Goal: Task Accomplishment & Management: Manage account settings

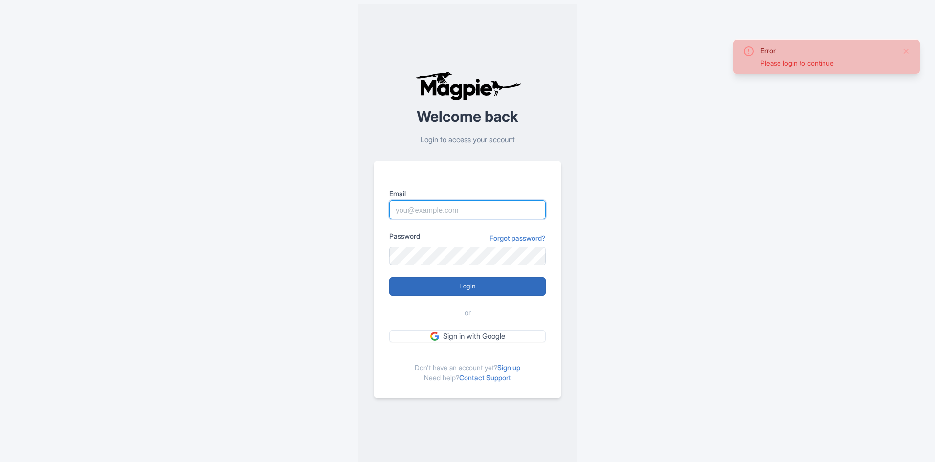
type input "info@boogieswatersports.com"
click at [490, 283] on input "Login" at bounding box center [467, 286] width 156 height 19
type input "Logging in..."
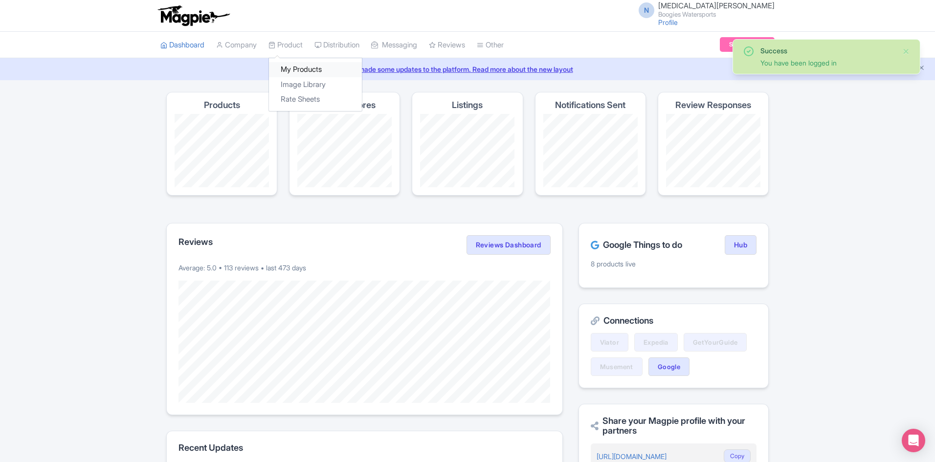
click at [300, 65] on link "My Products" at bounding box center [315, 69] width 93 height 15
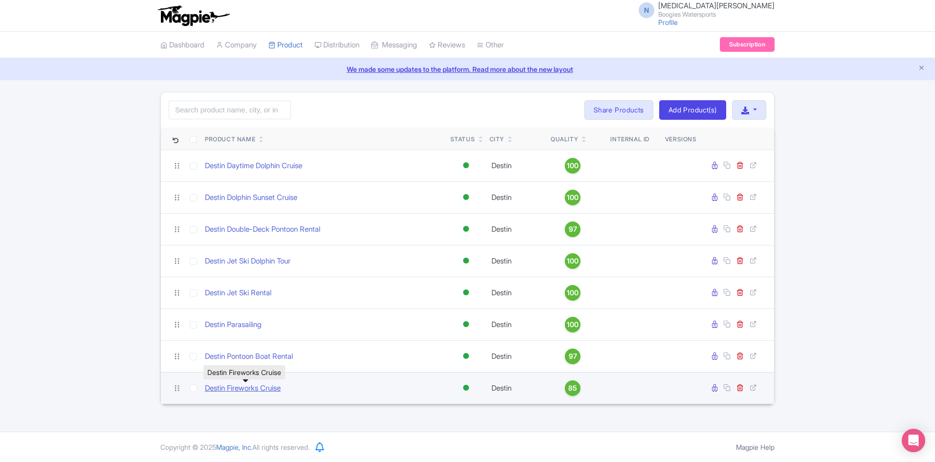
click at [257, 384] on link "Destin Fireworks Cruise" at bounding box center [243, 388] width 76 height 11
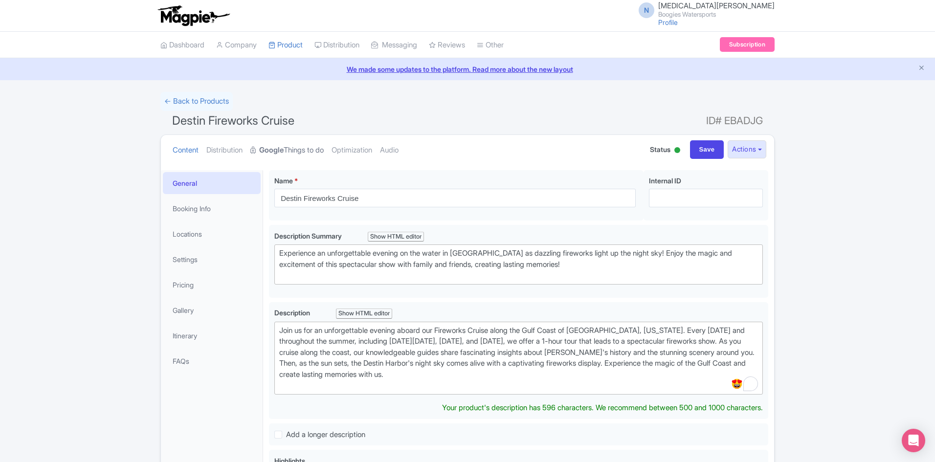
click at [293, 153] on link "Google Things to do" at bounding box center [286, 150] width 73 height 31
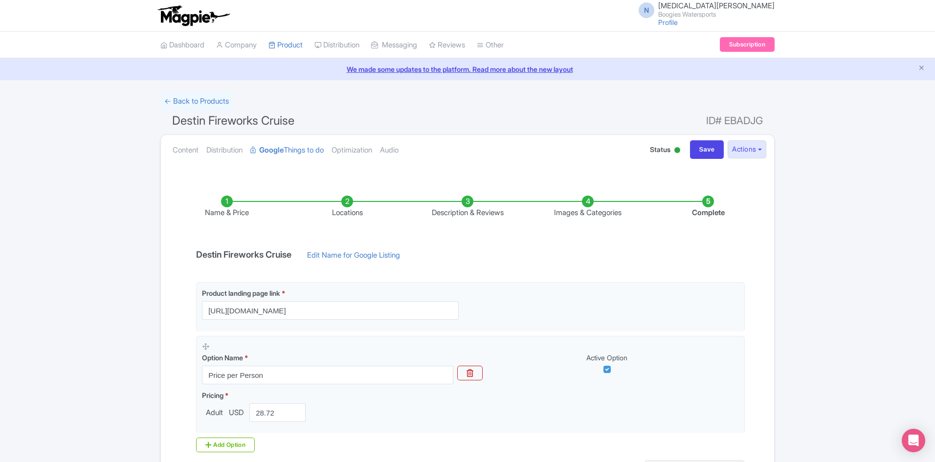
click at [577, 211] on li "Images & Categories" at bounding box center [588, 207] width 120 height 23
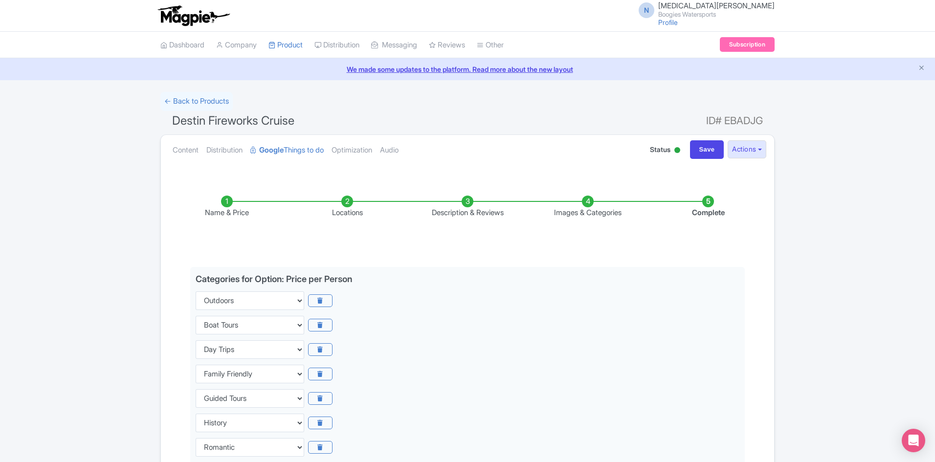
scroll to position [244, 0]
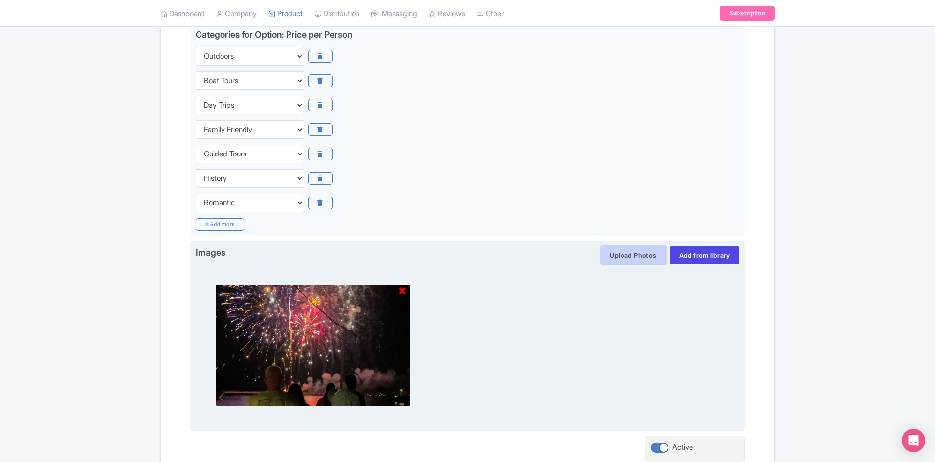
click at [628, 262] on button "Upload Photos" at bounding box center [632, 255] width 65 height 19
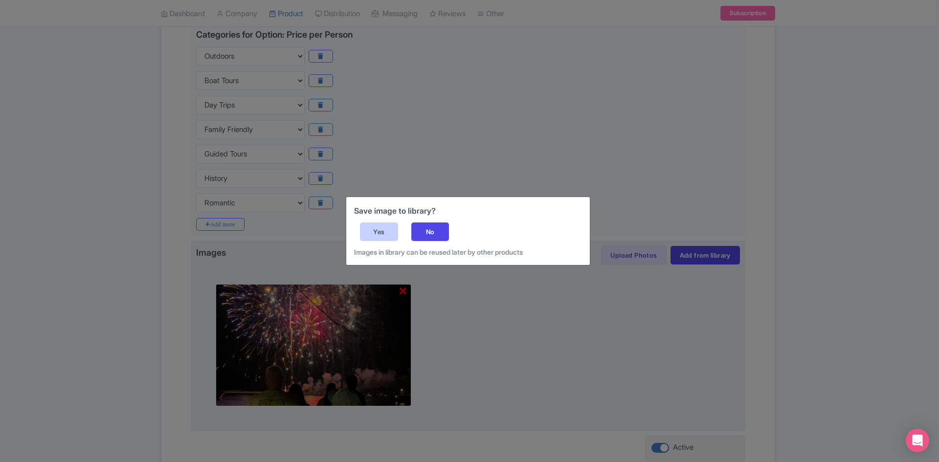
click at [387, 227] on div "Yes" at bounding box center [379, 231] width 38 height 19
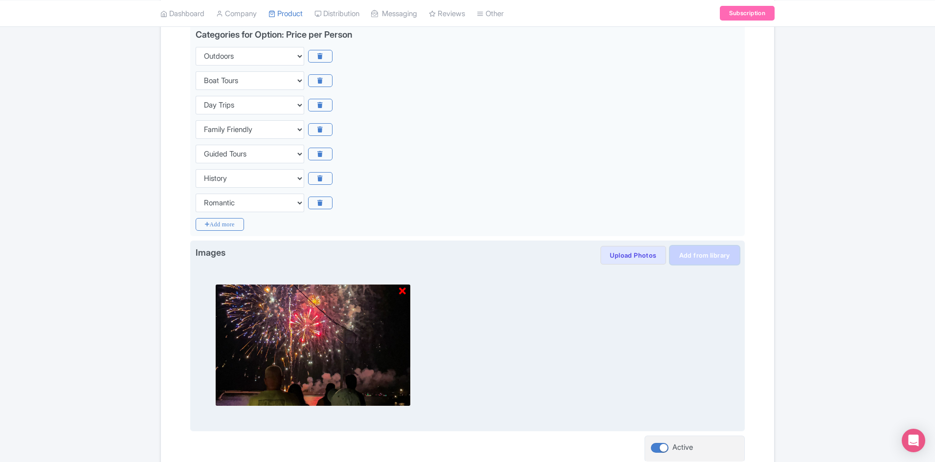
click at [688, 254] on link "Add from library" at bounding box center [704, 255] width 69 height 19
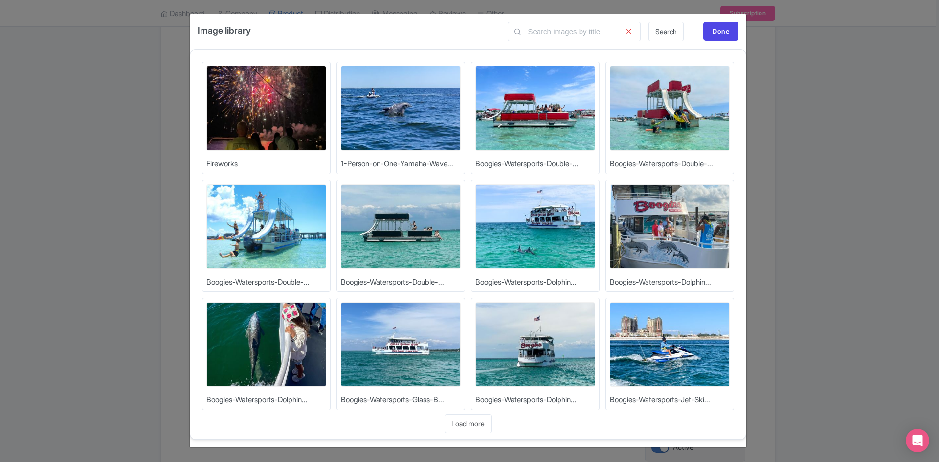
click at [871, 134] on div "Image library Search Done Upload Photos Fireworks Upload Photos 1-Person-on-One…" at bounding box center [469, 231] width 939 height 462
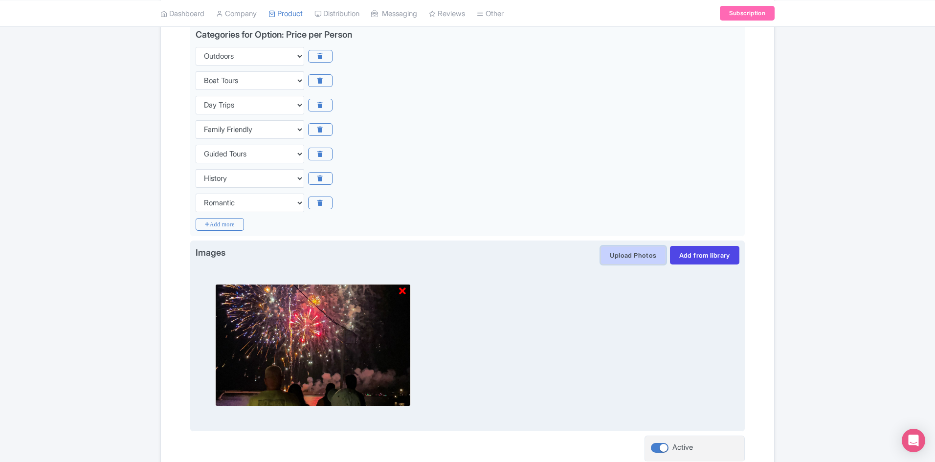
click at [642, 253] on button "Upload Photos" at bounding box center [632, 255] width 65 height 19
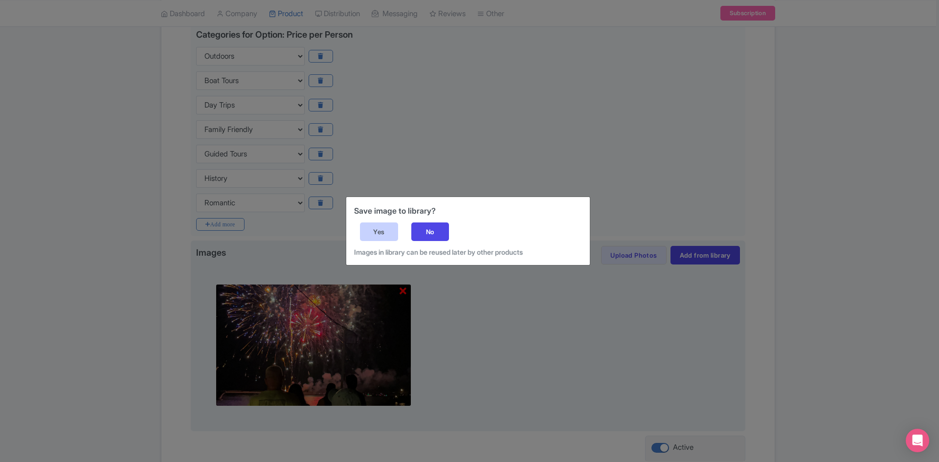
click at [369, 231] on div "Yes" at bounding box center [379, 231] width 38 height 19
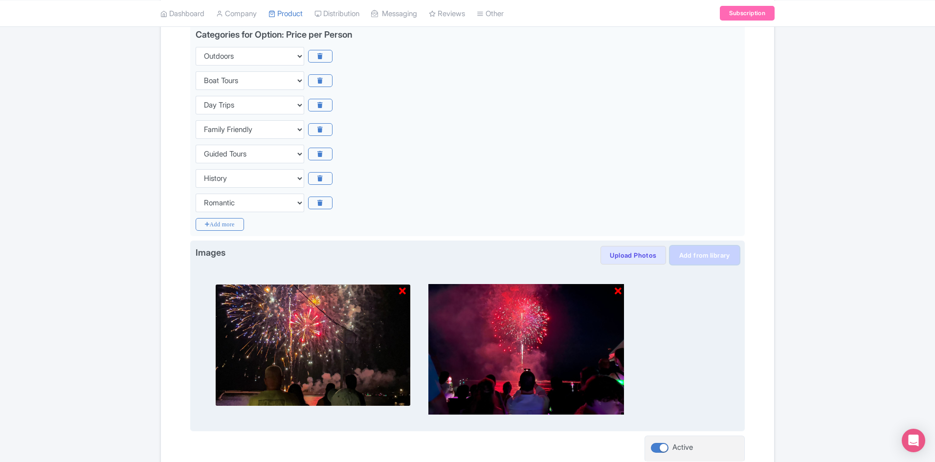
click at [696, 257] on link "Add from library" at bounding box center [704, 255] width 69 height 19
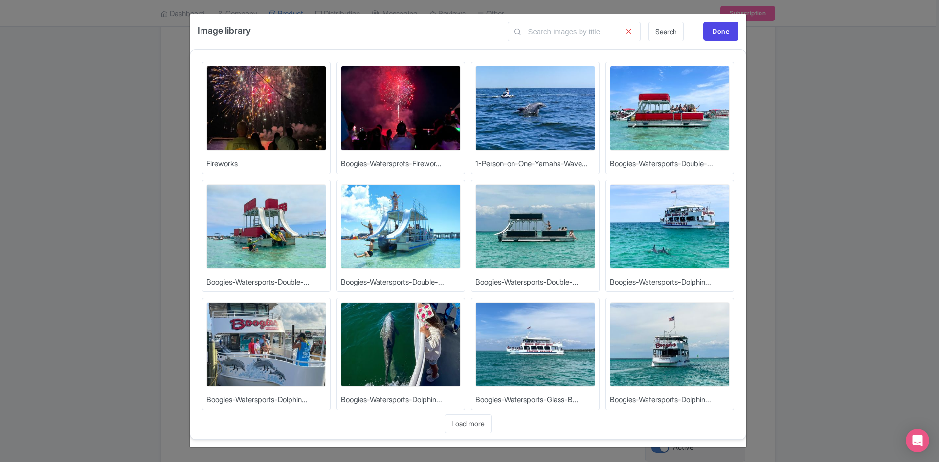
click at [802, 147] on div "Image library Search Done Upload Photos Fireworks Upload Photos Boogies-Watersp…" at bounding box center [469, 231] width 939 height 462
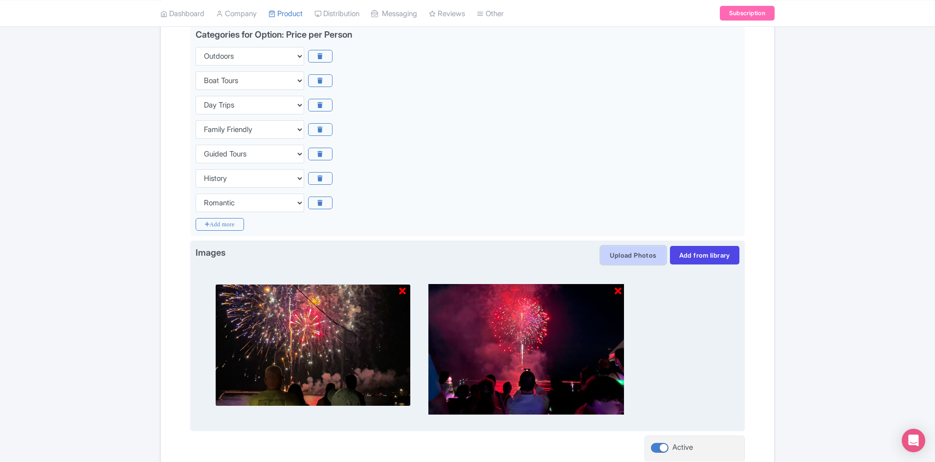
click at [658, 253] on button "Upload Photos" at bounding box center [632, 255] width 65 height 19
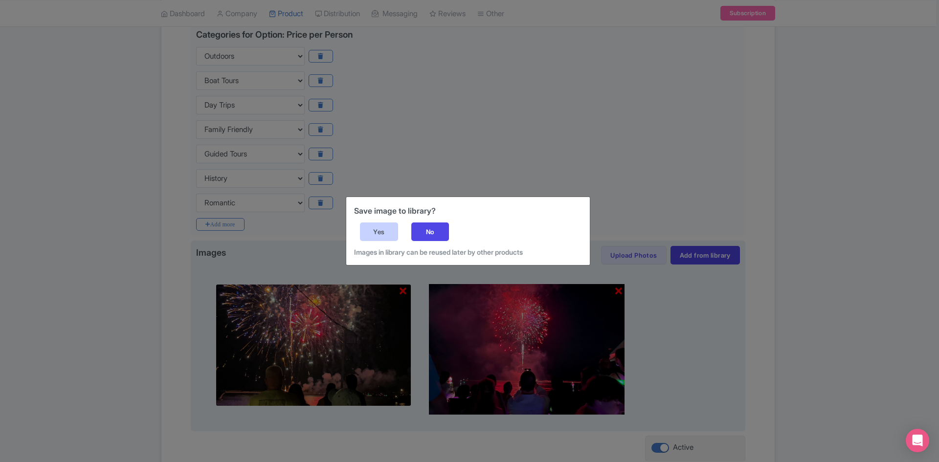
click at [374, 225] on div "Yes" at bounding box center [379, 231] width 38 height 19
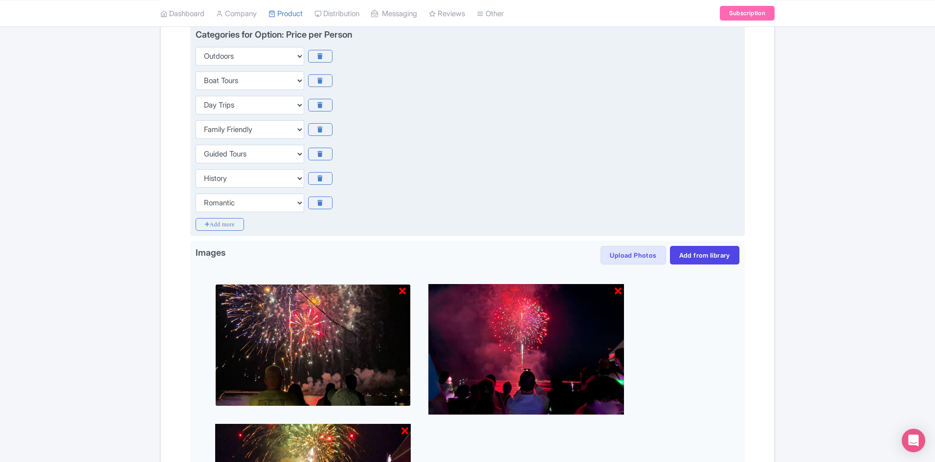
scroll to position [440, 0]
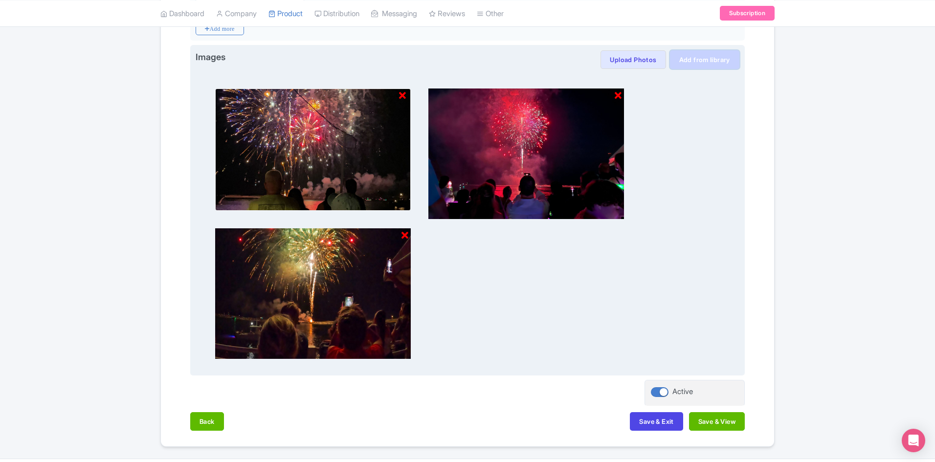
click at [717, 62] on link "Add from library" at bounding box center [704, 59] width 69 height 19
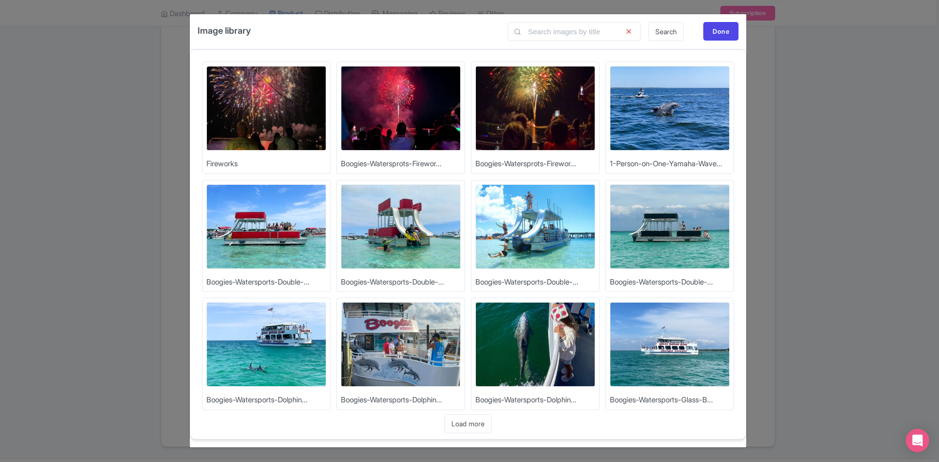
click at [781, 81] on div "Image library Search Done Upload Photos Fireworks Upload Photos Boogies-Watersp…" at bounding box center [469, 231] width 939 height 462
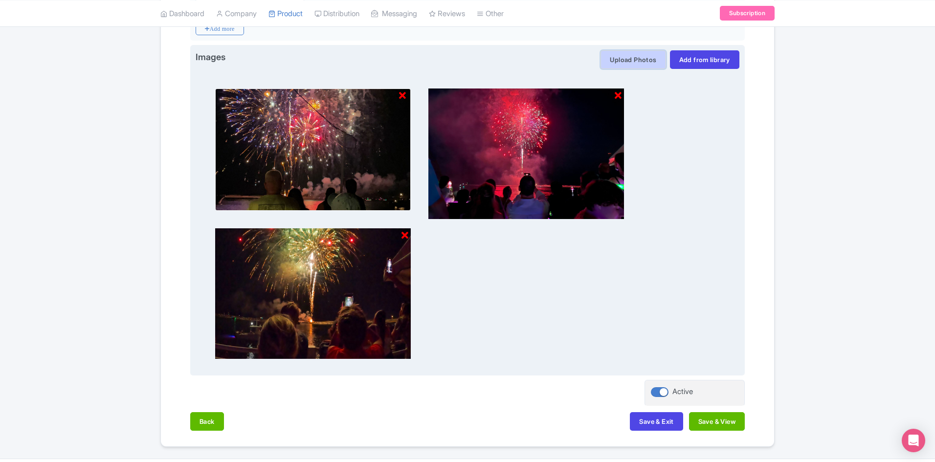
click at [633, 60] on button "Upload Photos" at bounding box center [632, 59] width 65 height 19
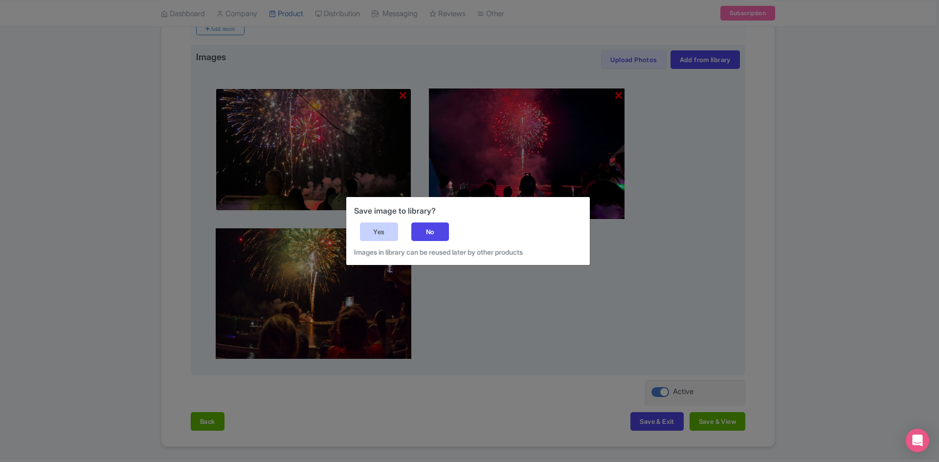
click at [375, 233] on div "Yes" at bounding box center [379, 231] width 38 height 19
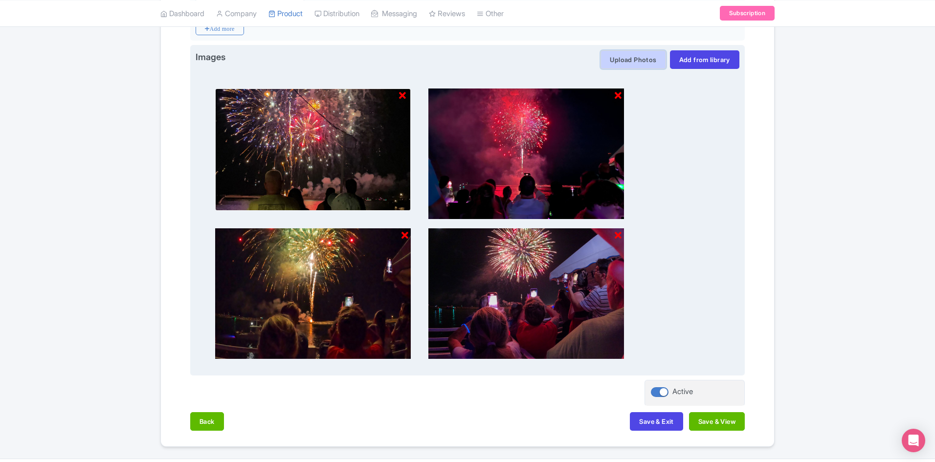
click at [638, 65] on button "Upload Photos" at bounding box center [632, 59] width 65 height 19
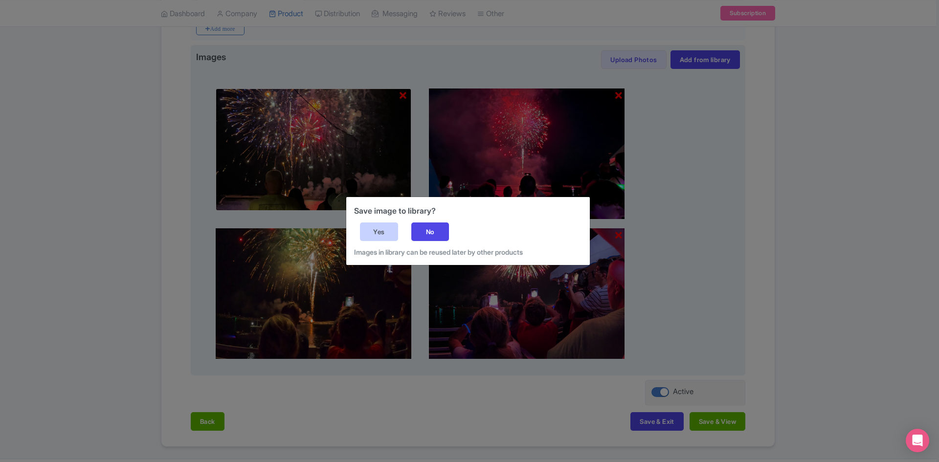
click at [392, 228] on div "Yes" at bounding box center [379, 231] width 38 height 19
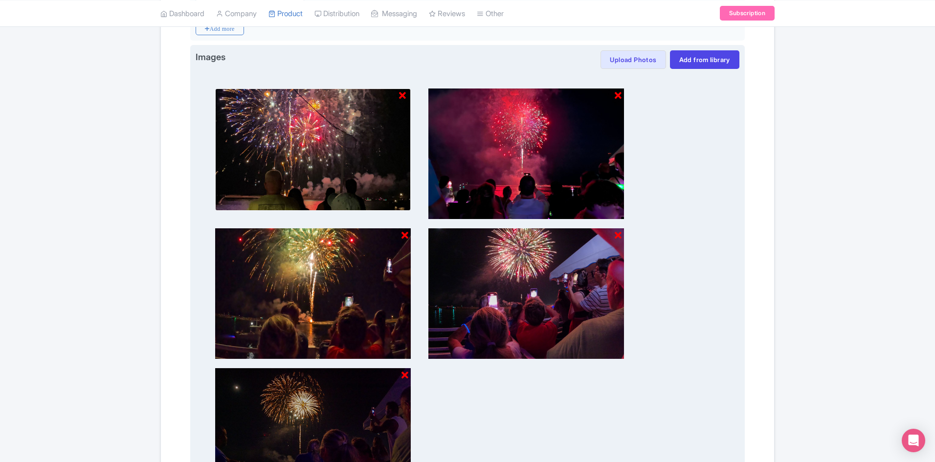
scroll to position [587, 0]
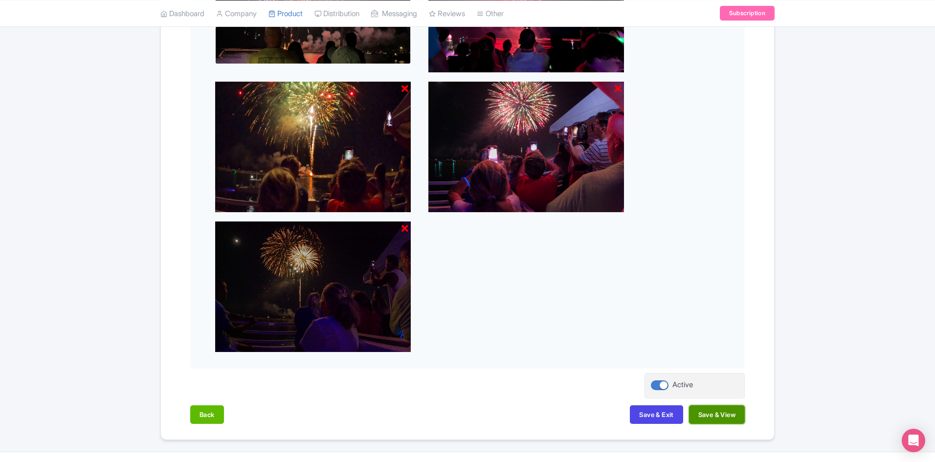
click at [705, 415] on button "Save & View" at bounding box center [717, 414] width 56 height 19
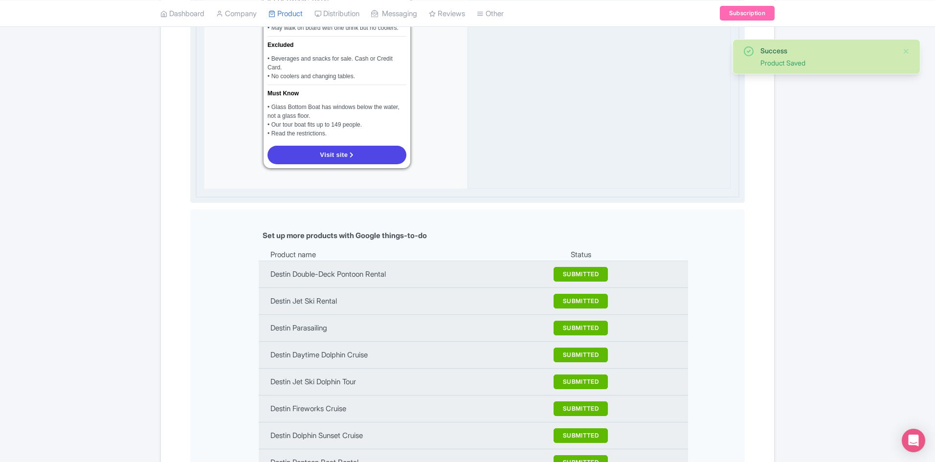
scroll to position [1026, 0]
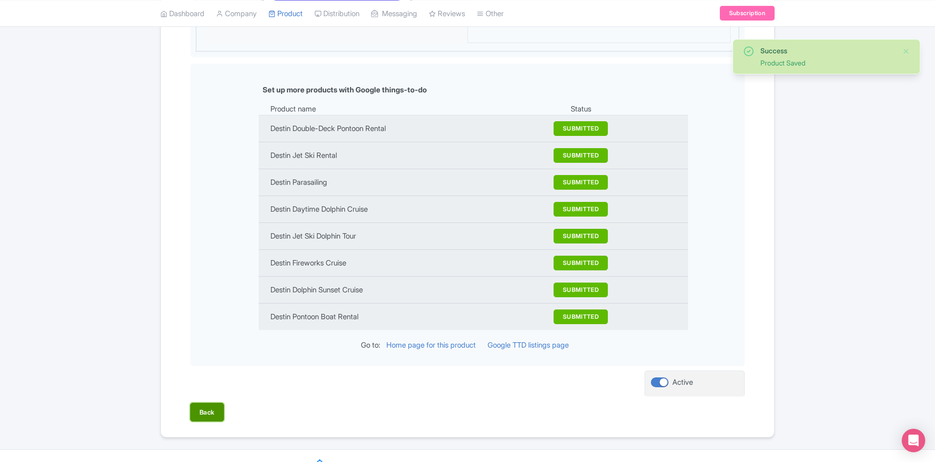
click at [201, 403] on button "Back" at bounding box center [207, 412] width 34 height 19
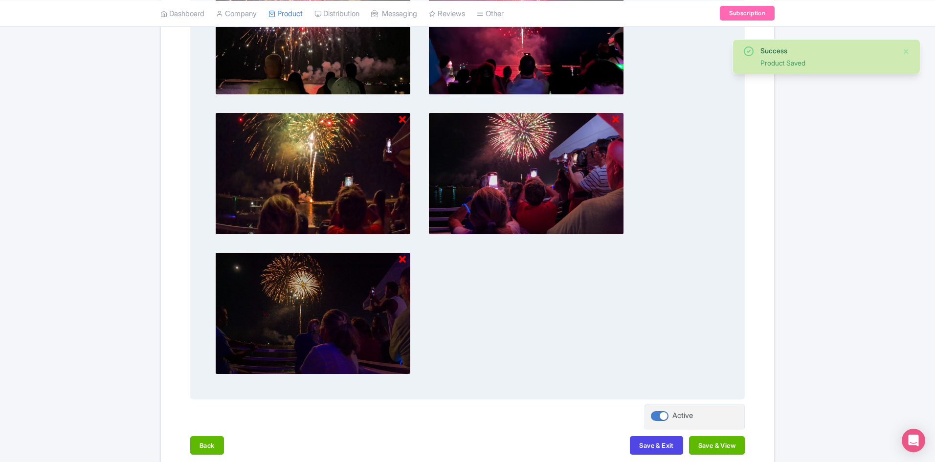
scroll to position [607, 0]
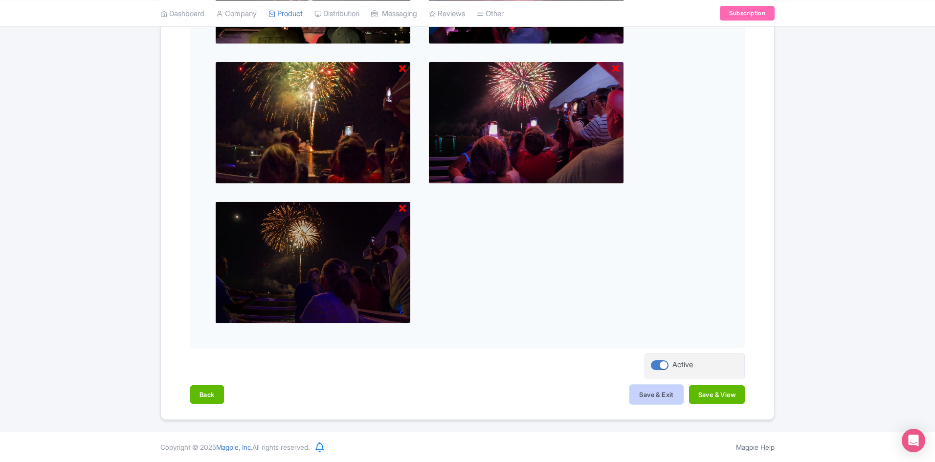
click at [666, 401] on button "Save & Exit" at bounding box center [656, 394] width 53 height 19
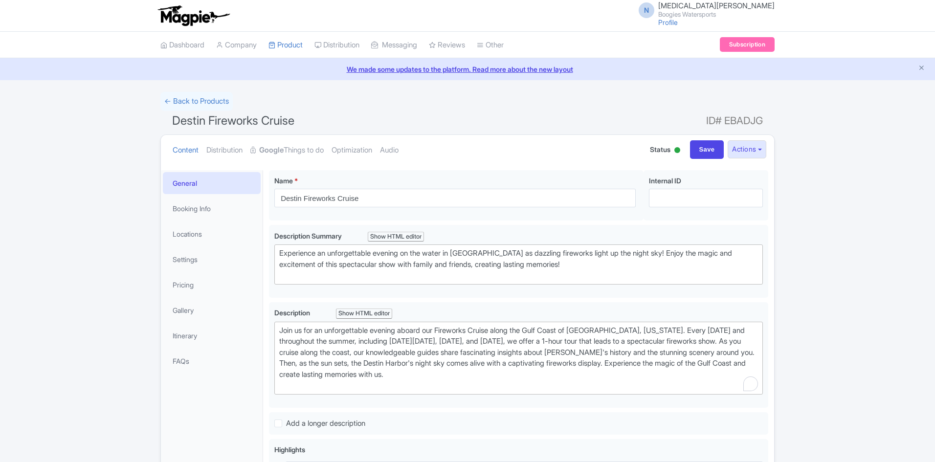
click at [324, 156] on link "Google Things to do" at bounding box center [286, 150] width 73 height 31
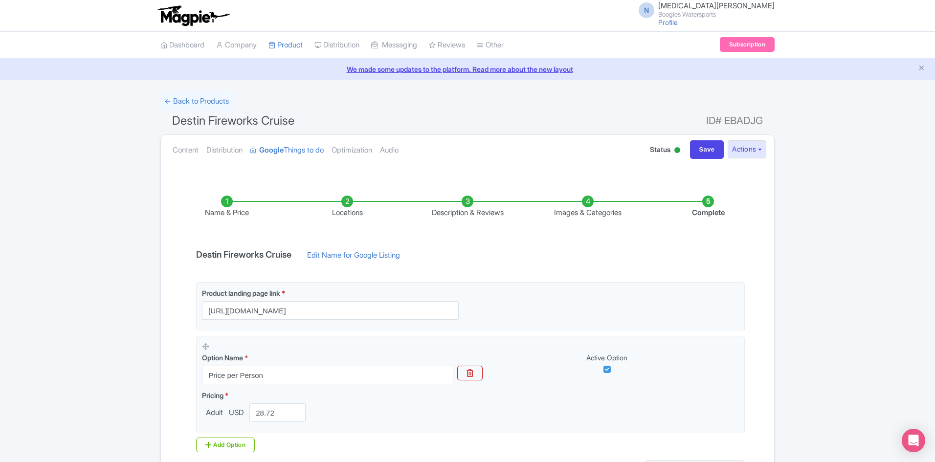
click at [578, 199] on li "Images & Categories" at bounding box center [588, 207] width 120 height 23
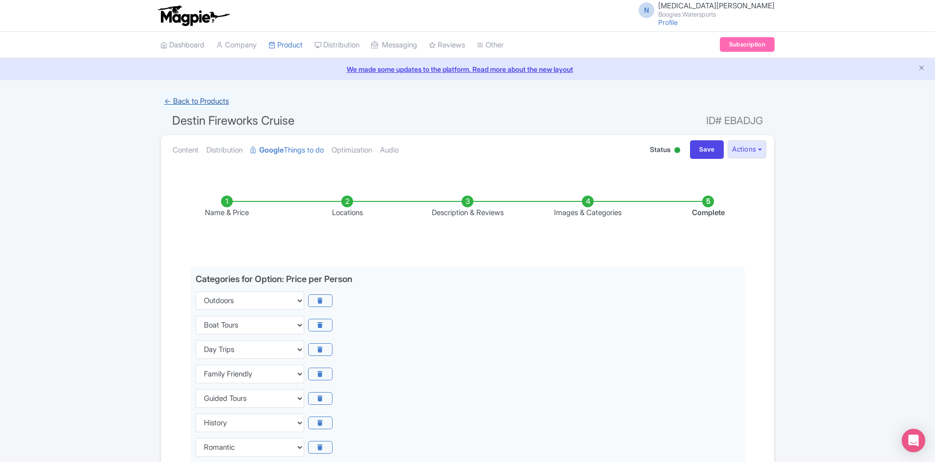
click at [217, 104] on link "← Back to Products" at bounding box center [196, 101] width 72 height 19
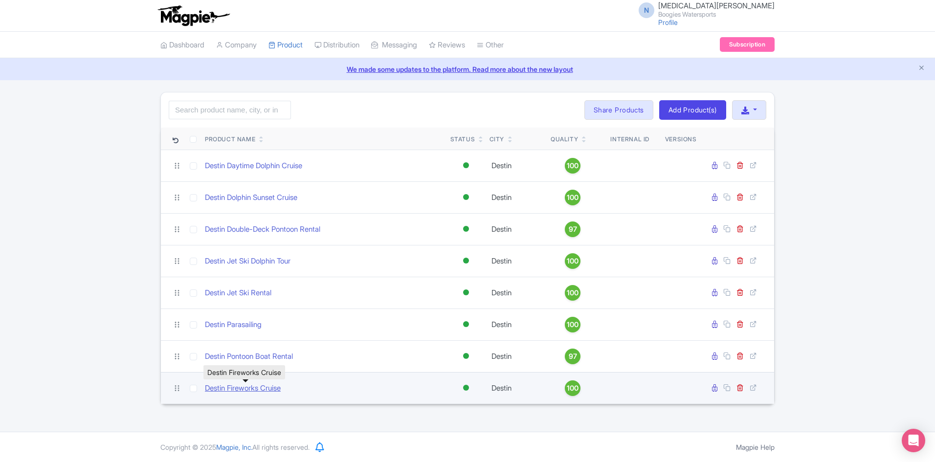
click at [258, 392] on link "Destin Fireworks Cruise" at bounding box center [243, 388] width 76 height 11
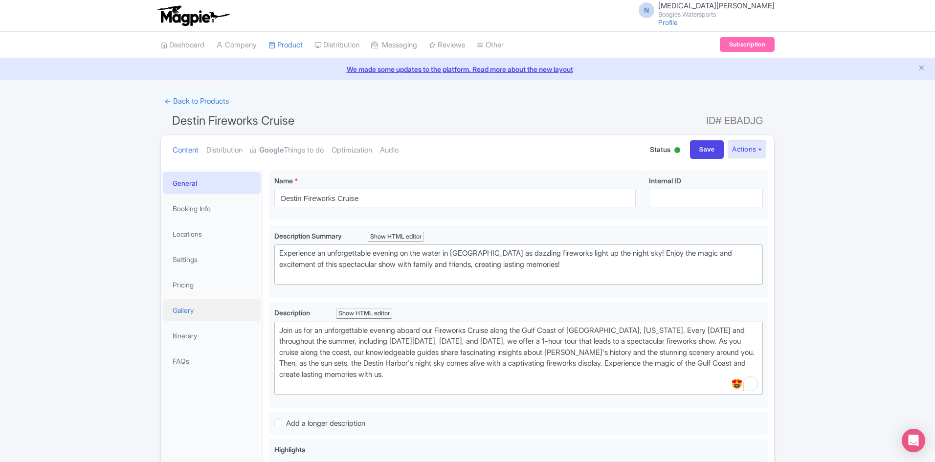
click at [198, 316] on link "Gallery" at bounding box center [212, 310] width 98 height 22
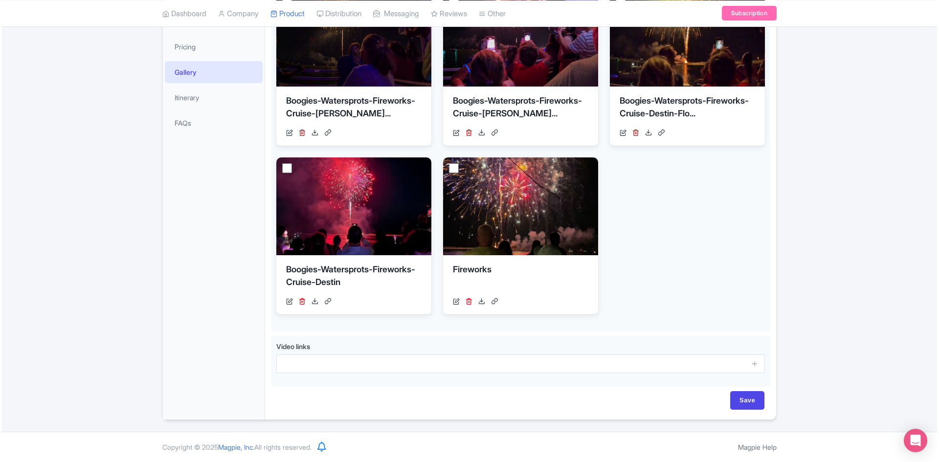
scroll to position [140, 0]
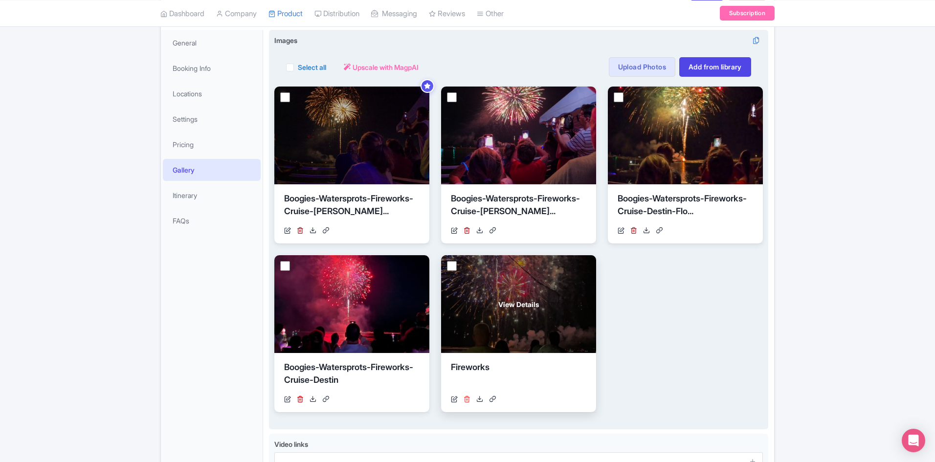
click at [468, 397] on icon at bounding box center [466, 399] width 7 height 7
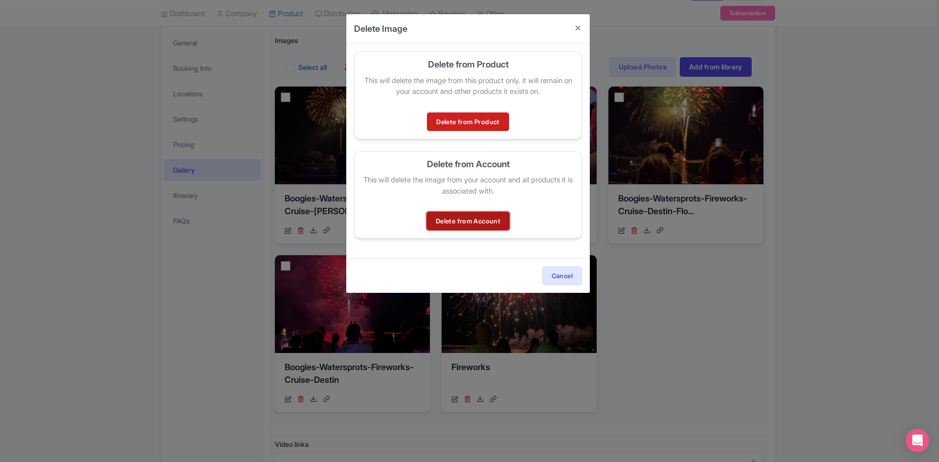
click at [471, 227] on link "Delete from Account" at bounding box center [467, 221] width 83 height 19
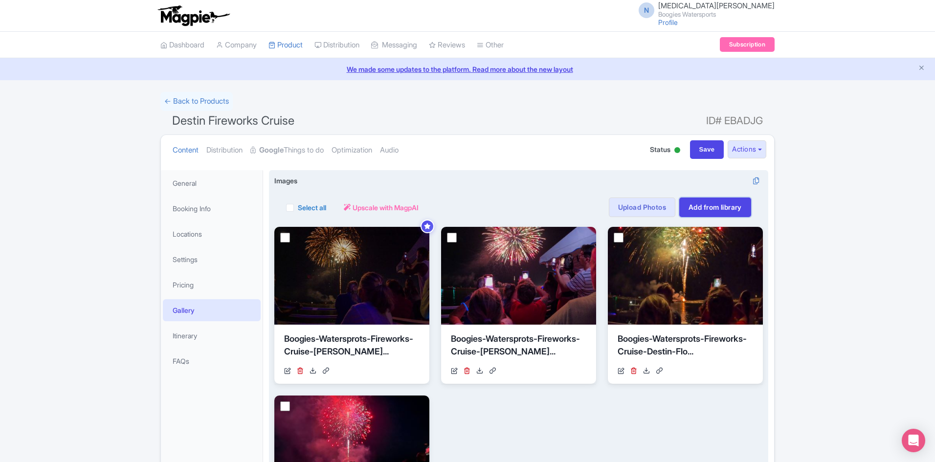
click at [714, 199] on link "Add from library" at bounding box center [715, 208] width 72 height 20
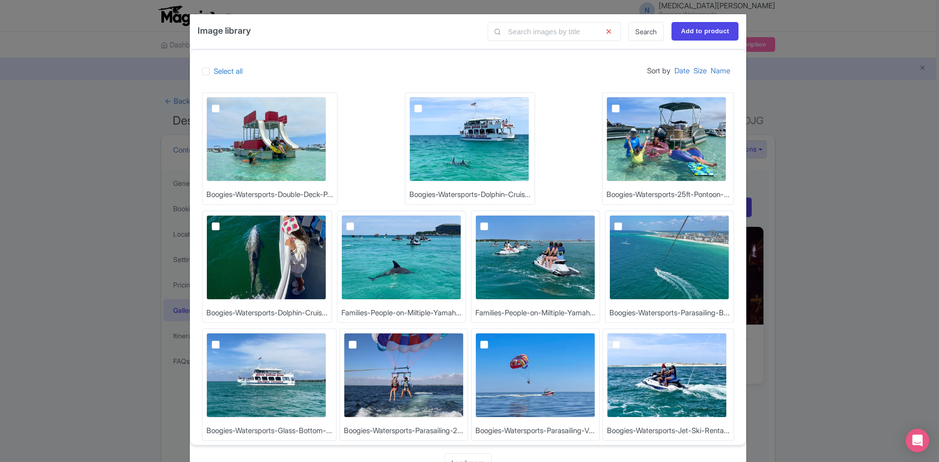
click at [860, 182] on div "Image library Search Add to product Select all Sort by Date Size Name Boogies-W…" at bounding box center [469, 231] width 939 height 462
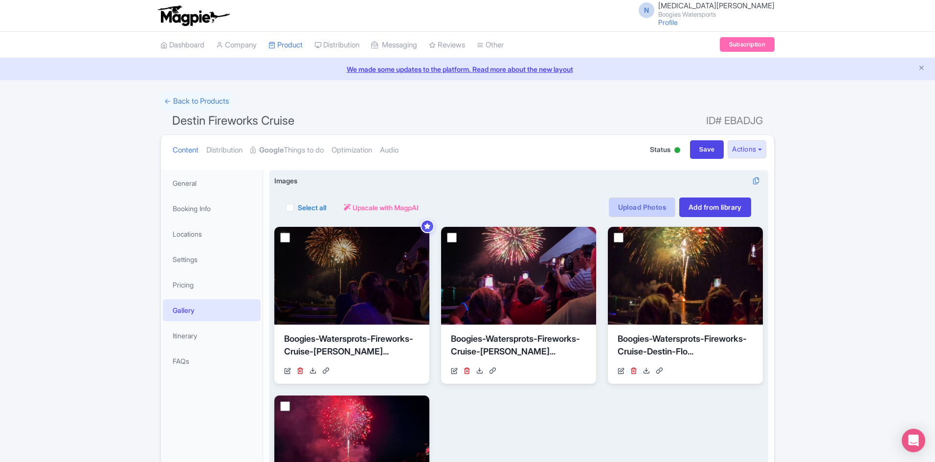
click at [620, 208] on link "Upload Photos" at bounding box center [642, 208] width 66 height 20
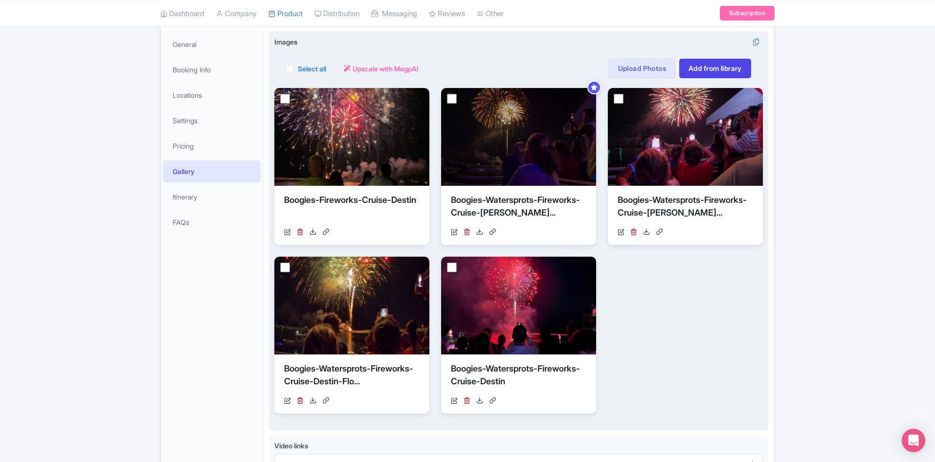
scroll to position [121, 0]
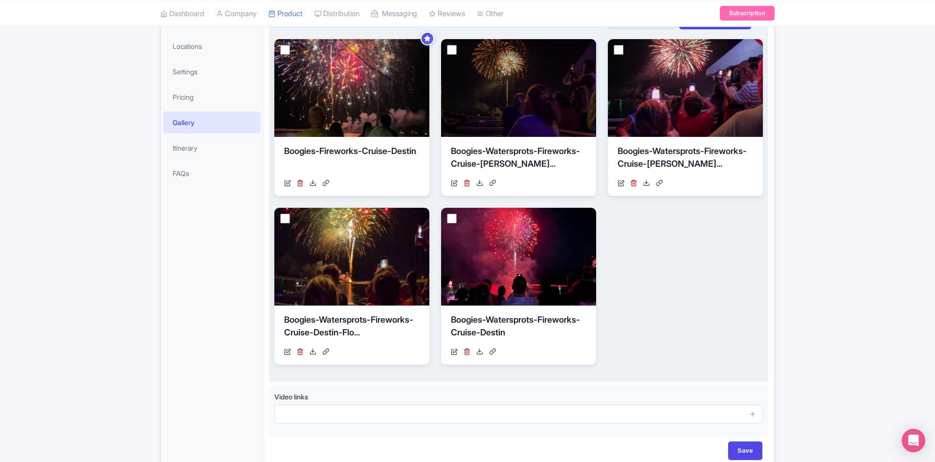
scroll to position [189, 0]
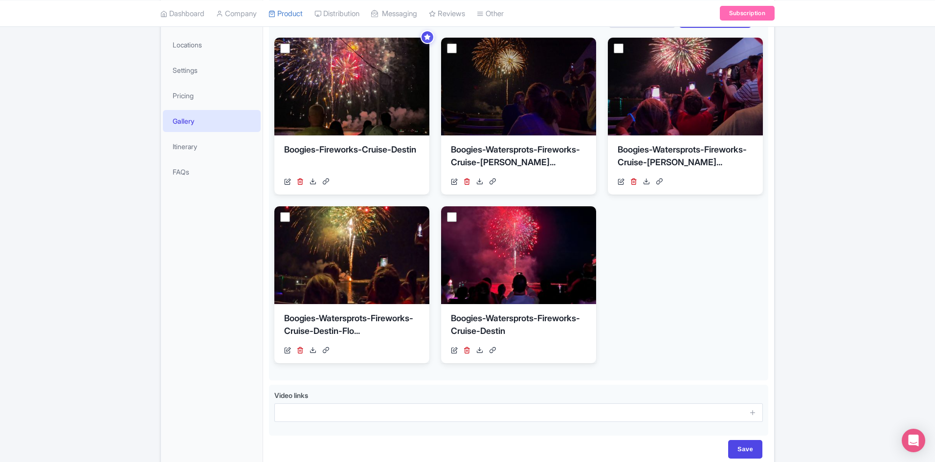
drag, startPoint x: 143, startPoint y: 256, endPoint x: 154, endPoint y: 254, distance: 10.9
click at [143, 256] on div "← Back to Products Destin Fireworks Cruise ID# EBADJG Content Distribution Goog…" at bounding box center [467, 186] width 935 height 566
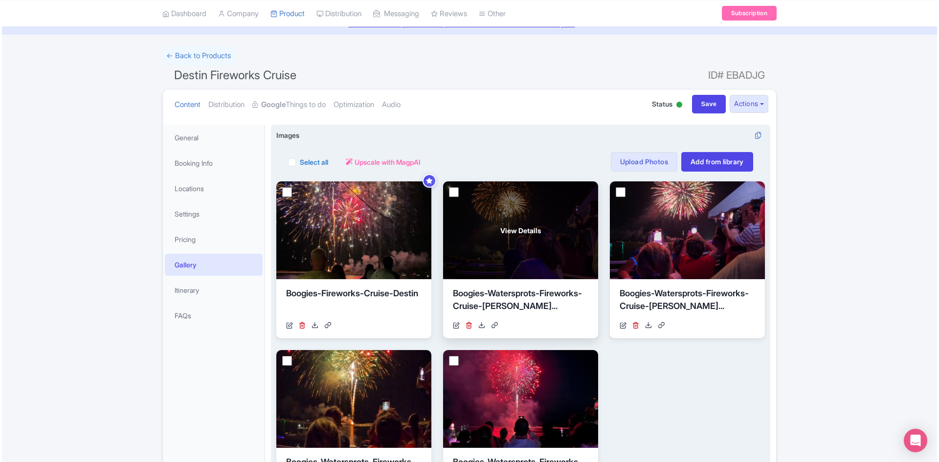
scroll to position [91, 0]
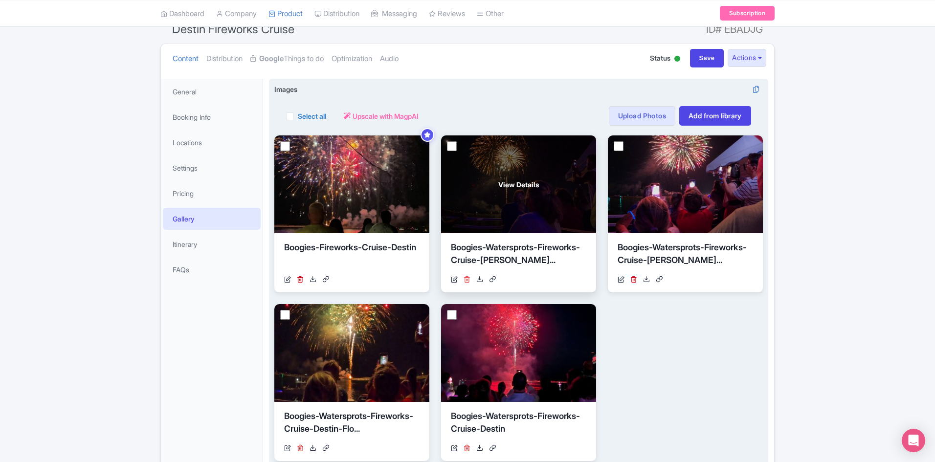
click at [469, 278] on icon at bounding box center [466, 279] width 7 height 7
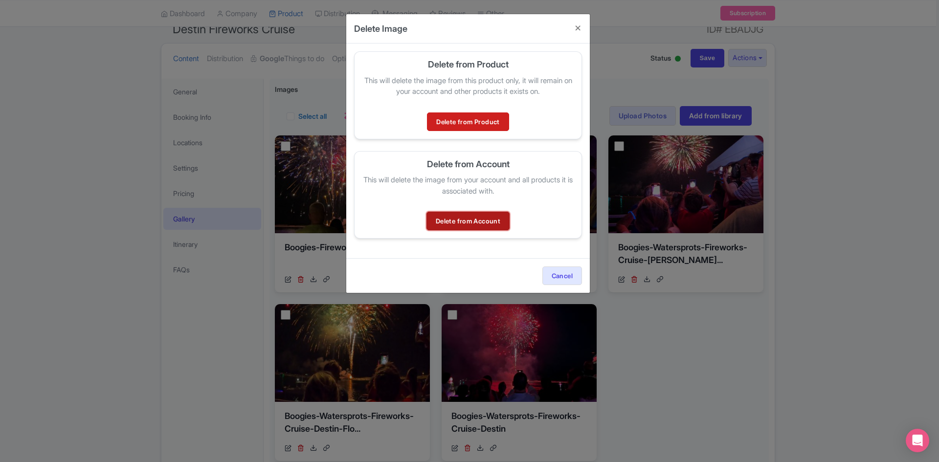
click at [498, 220] on link "Delete from Account" at bounding box center [467, 221] width 83 height 19
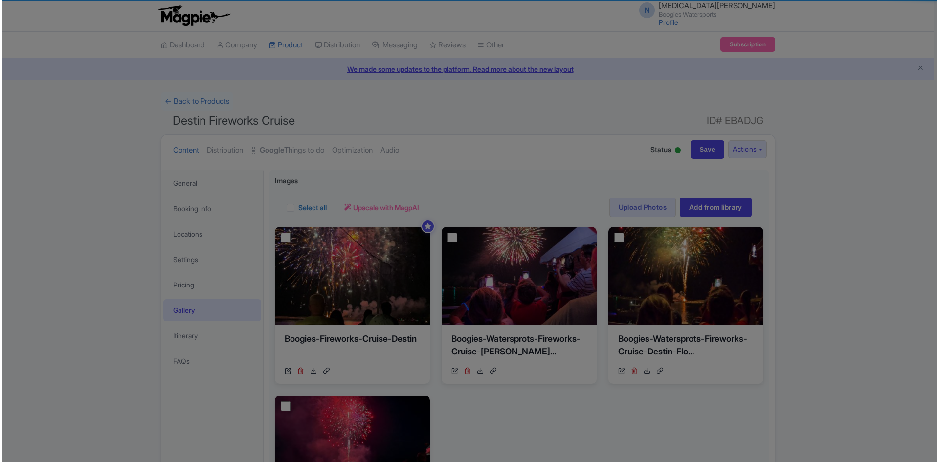
scroll to position [98, 0]
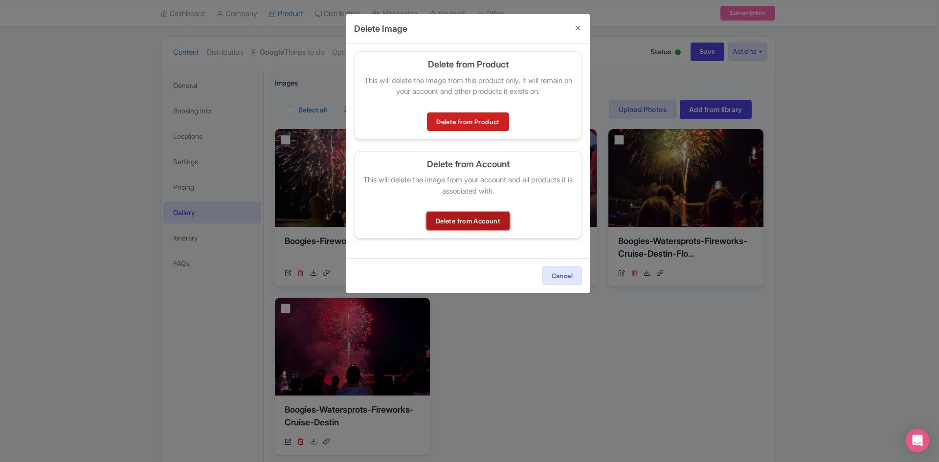
click at [481, 219] on link "Delete from Account" at bounding box center [467, 221] width 83 height 19
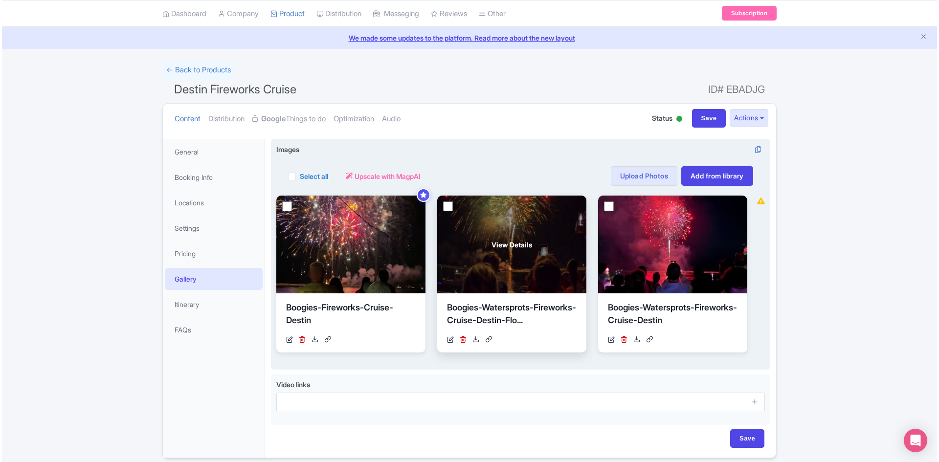
scroll to position [49, 0]
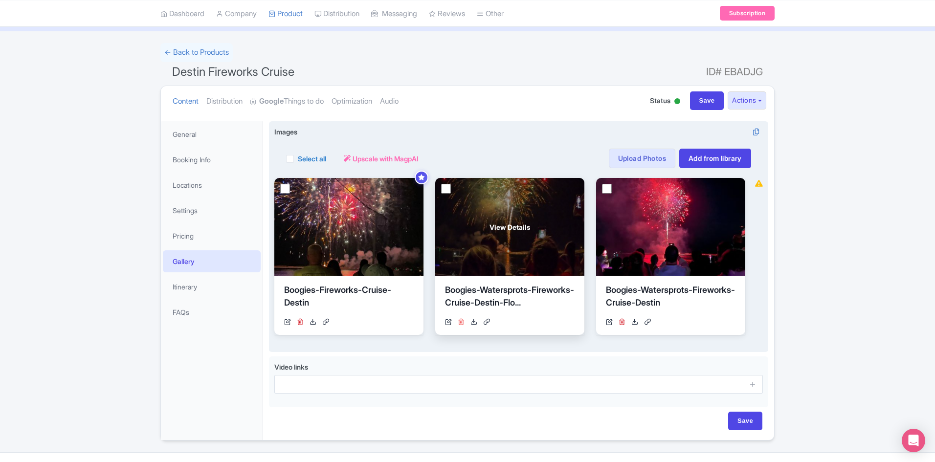
click at [464, 323] on icon at bounding box center [461, 321] width 7 height 7
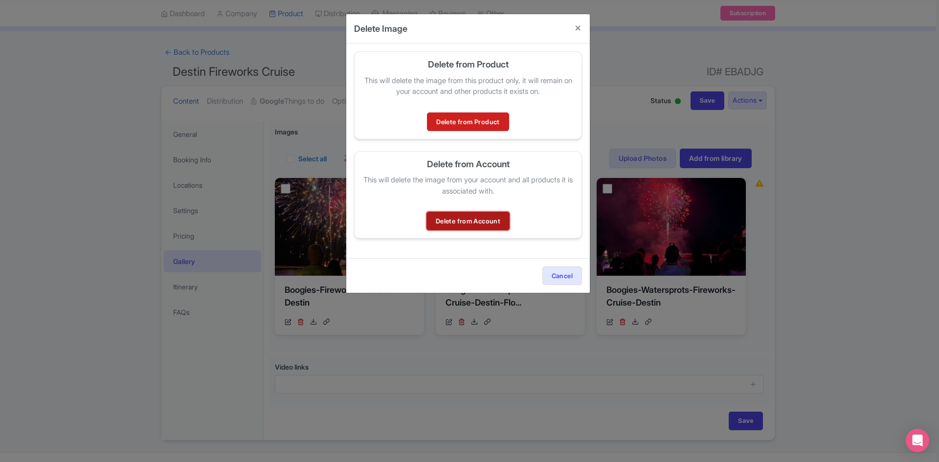
click at [490, 225] on link "Delete from Account" at bounding box center [467, 221] width 83 height 19
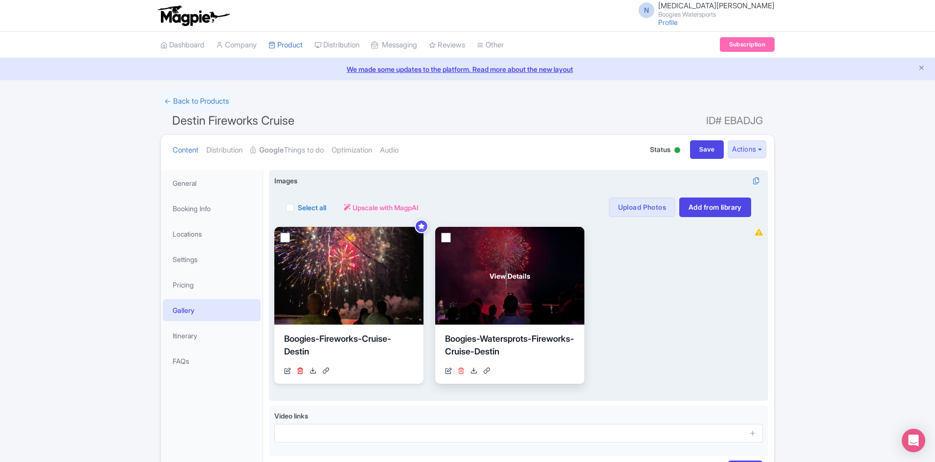
click at [462, 373] on icon at bounding box center [461, 370] width 7 height 7
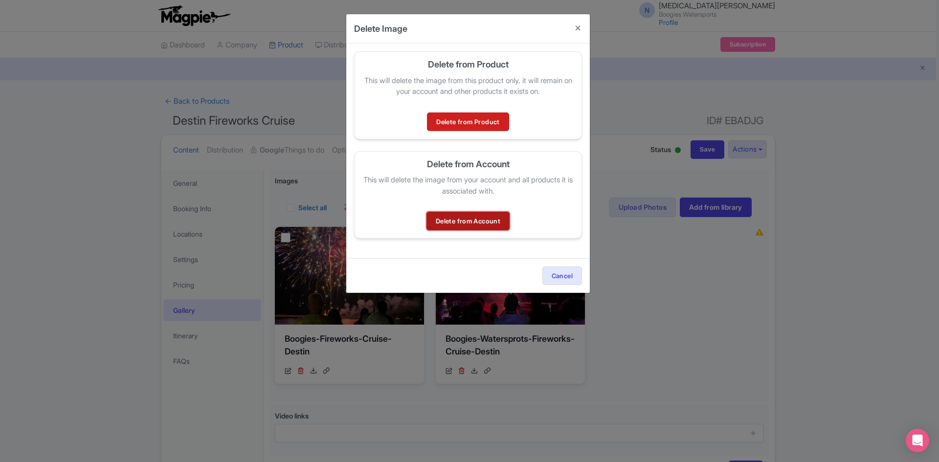
click at [482, 214] on link "Delete from Account" at bounding box center [467, 221] width 83 height 19
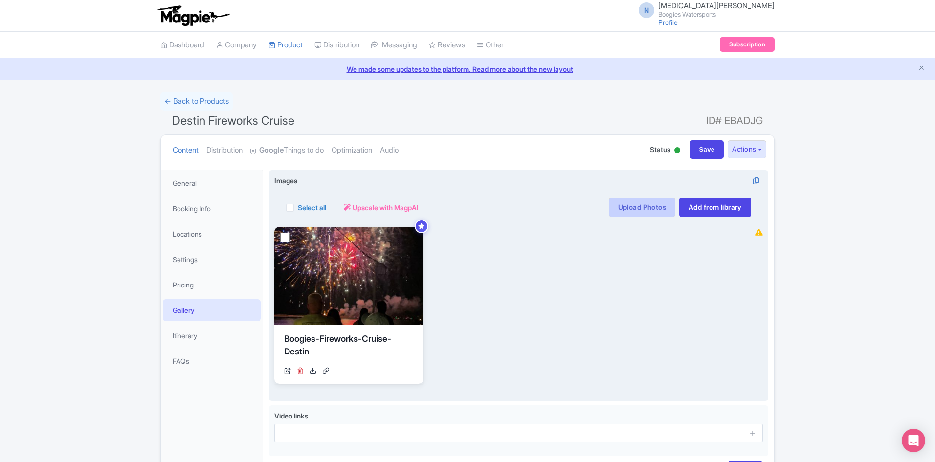
click at [637, 211] on link "Upload Photos" at bounding box center [642, 208] width 66 height 20
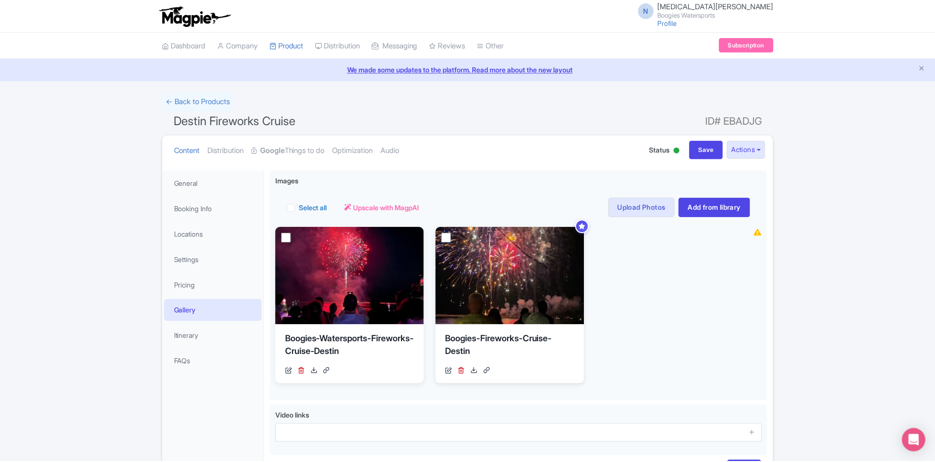
scroll to position [69, 0]
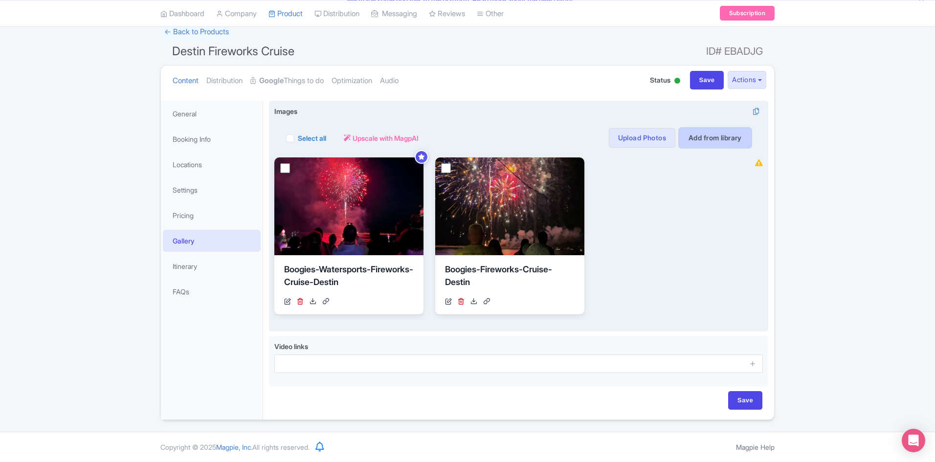
click at [703, 140] on link "Add from library" at bounding box center [715, 138] width 72 height 20
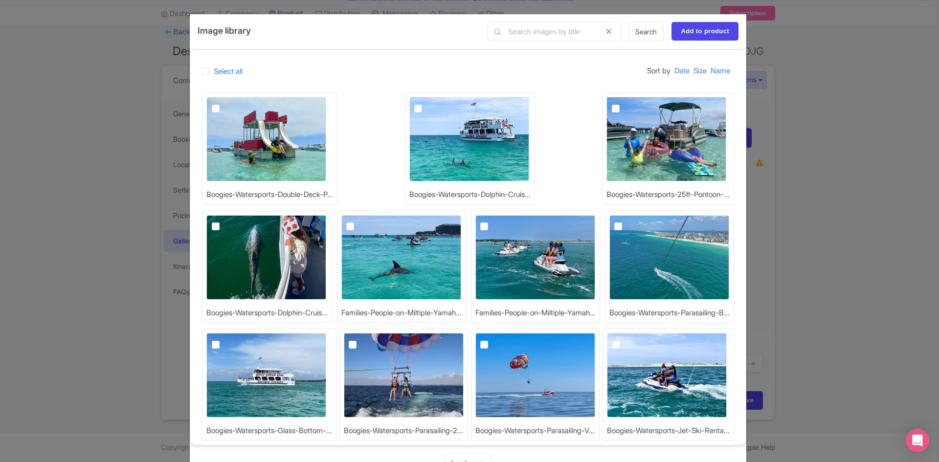
click at [782, 84] on div "Image library Search Add to product Select all Sort by Date Size Name Boogies-W…" at bounding box center [469, 231] width 939 height 462
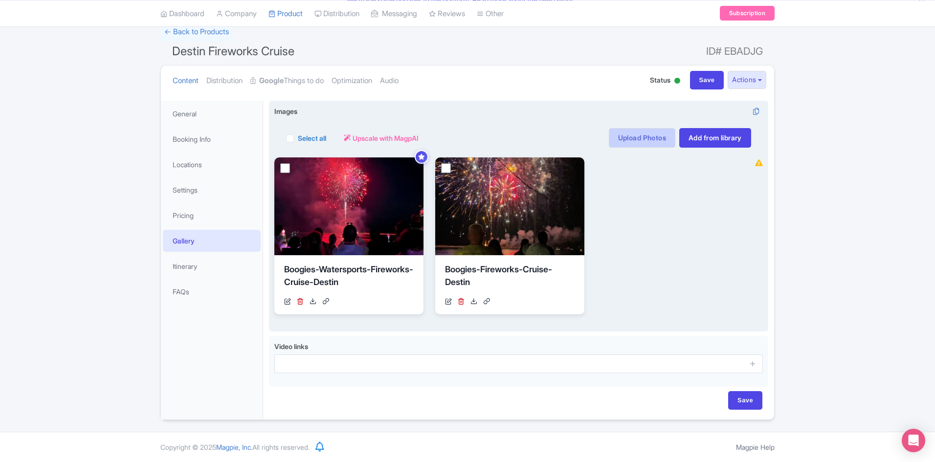
click at [646, 140] on link "Upload Photos" at bounding box center [642, 138] width 66 height 20
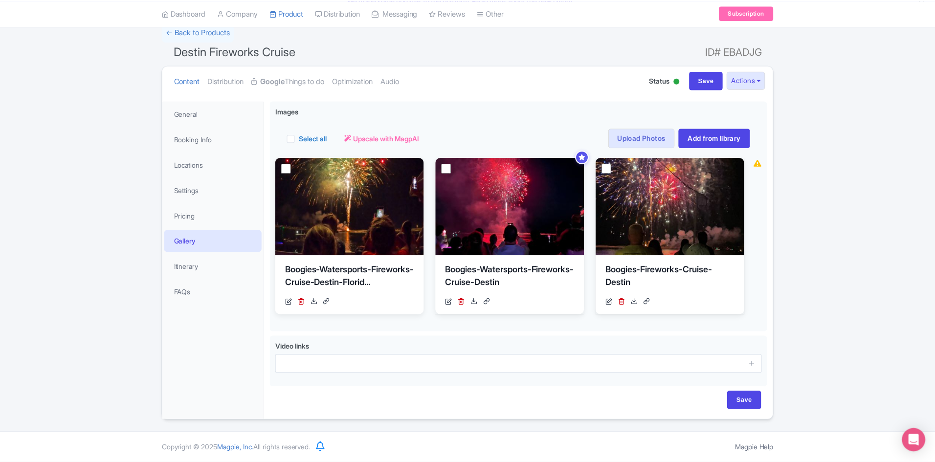
scroll to position [79, 0]
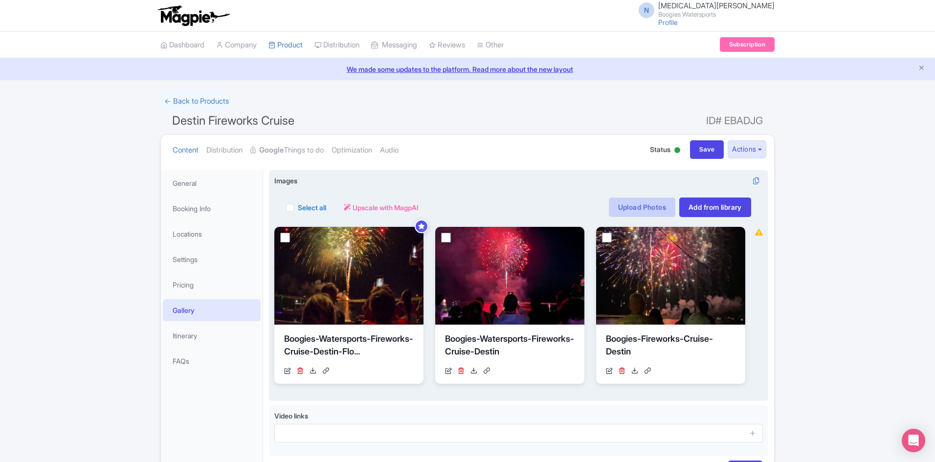
click at [656, 208] on link "Upload Photos" at bounding box center [642, 208] width 66 height 20
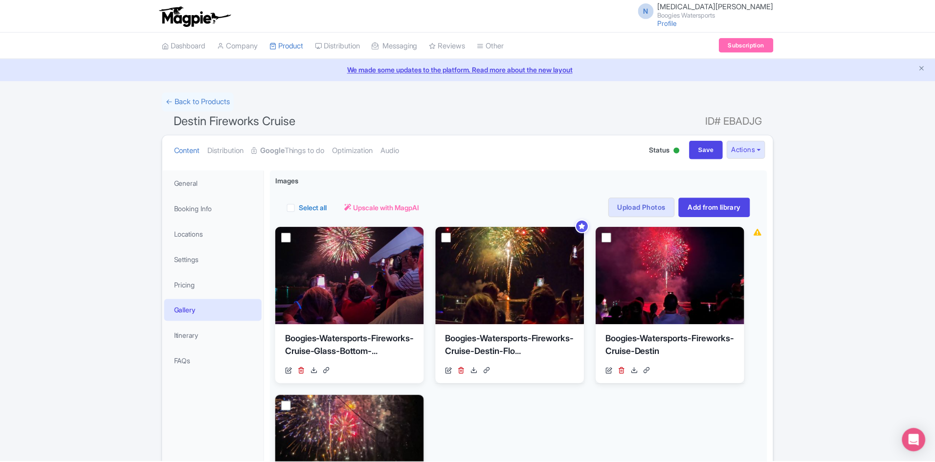
scroll to position [170, 0]
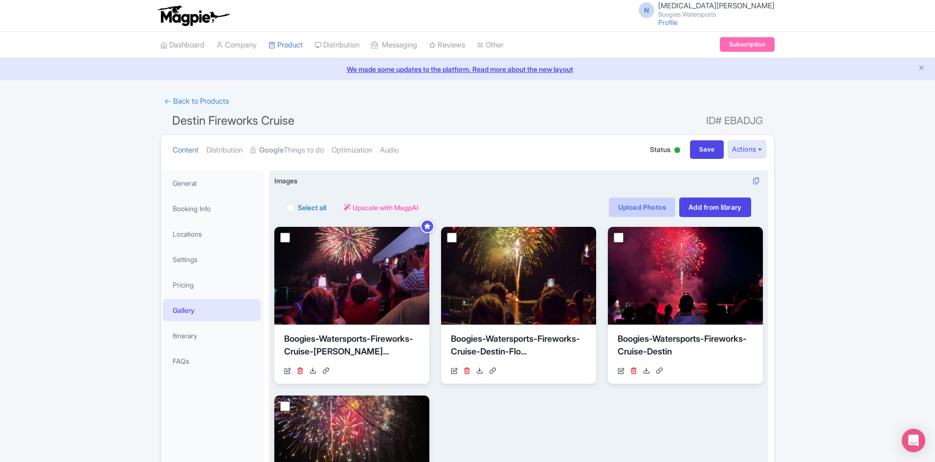
click at [623, 205] on link "Upload Photos" at bounding box center [642, 208] width 66 height 20
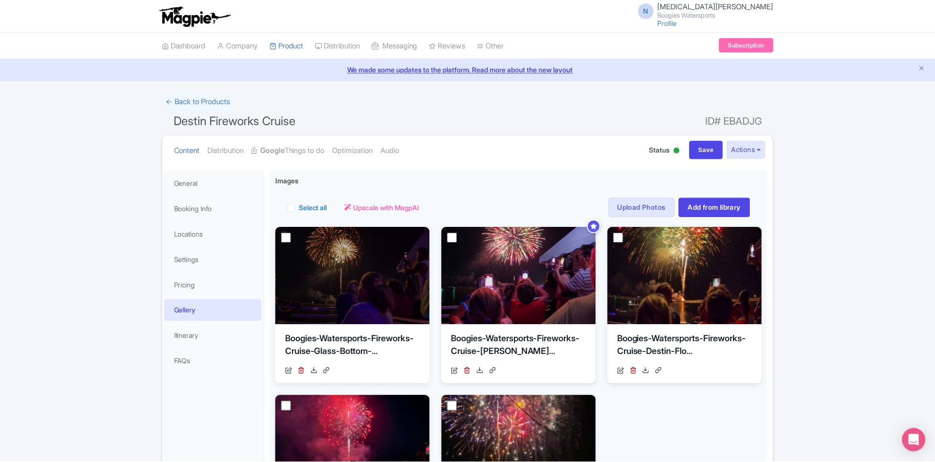
scroll to position [170, 0]
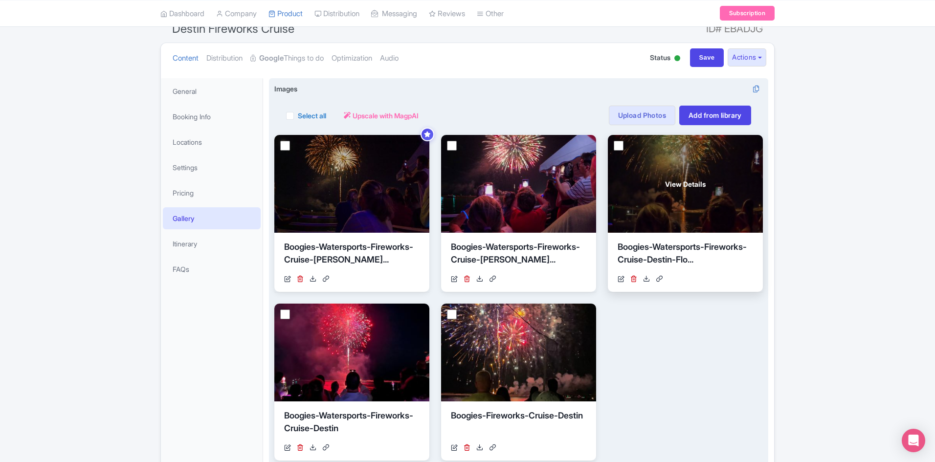
scroll to position [91, 0]
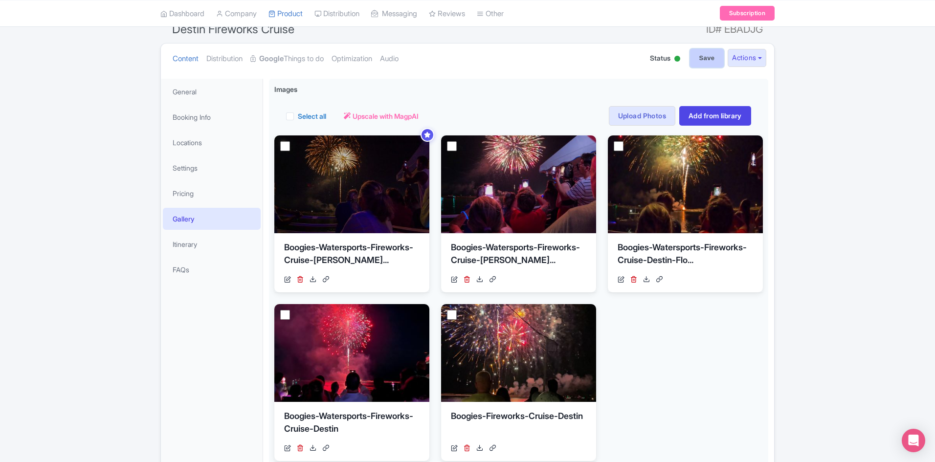
click at [698, 66] on input "Save" at bounding box center [707, 58] width 34 height 19
type input "Saving..."
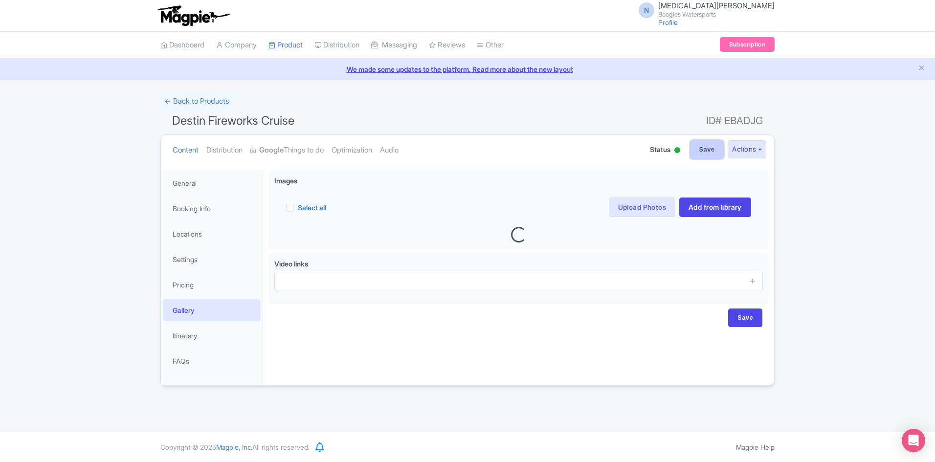
click at [690, 143] on input "Save" at bounding box center [707, 149] width 34 height 19
type input "Saving..."
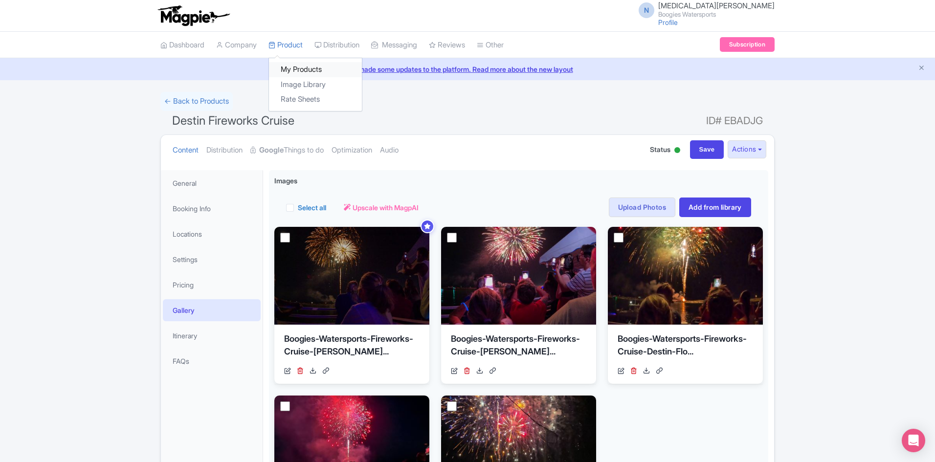
click at [302, 65] on link "My Products" at bounding box center [315, 69] width 93 height 15
